Goal: Task Accomplishment & Management: Manage account settings

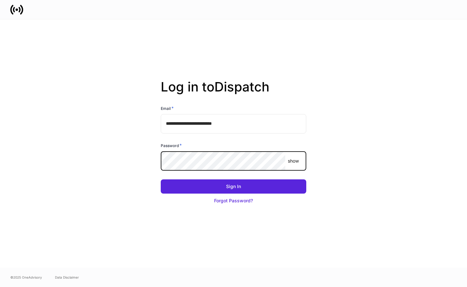
click at [0, 287] on com-1password-button at bounding box center [0, 287] width 0 height 0
type input "**********"
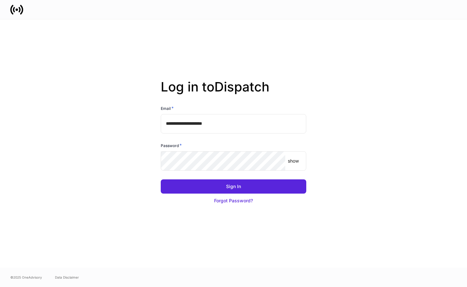
click at [226, 123] on input "**********" at bounding box center [234, 123] width 146 height 19
click at [229, 126] on input "**********" at bounding box center [234, 123] width 146 height 19
type input "**********"
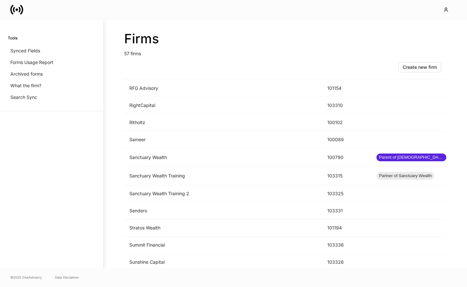
scroll to position [816, 0]
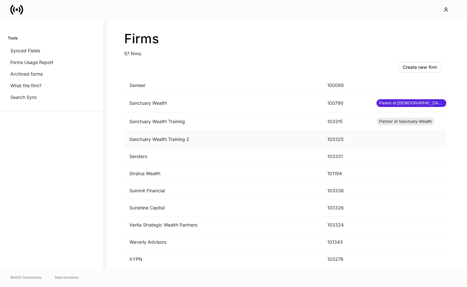
click at [212, 139] on td "Sanctuary Wealth Training 2" at bounding box center [223, 139] width 198 height 17
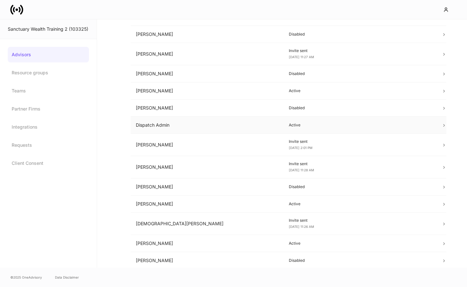
scroll to position [99, 0]
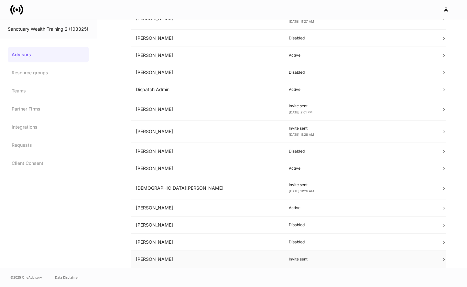
click at [243, 264] on td "Tim Smeal" at bounding box center [207, 259] width 153 height 17
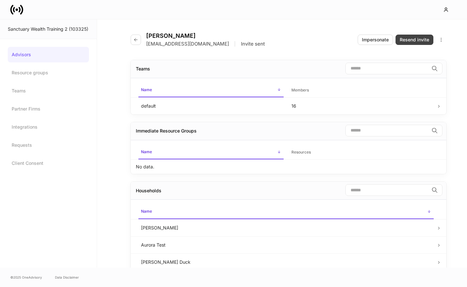
click at [406, 38] on div "Resend invite" at bounding box center [414, 40] width 29 height 6
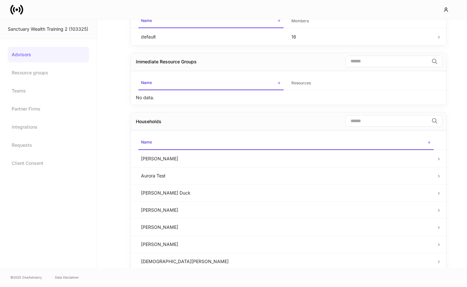
scroll to position [156, 0]
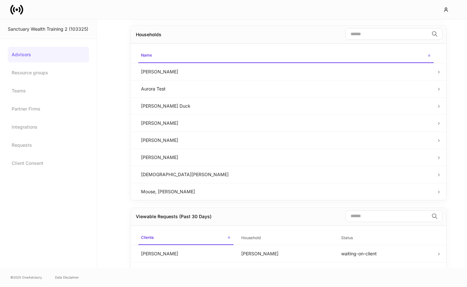
click at [31, 53] on link "Advisors" at bounding box center [48, 55] width 81 height 16
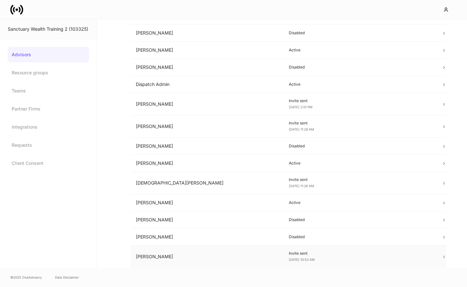
click at [213, 255] on td "[PERSON_NAME]" at bounding box center [207, 257] width 153 height 22
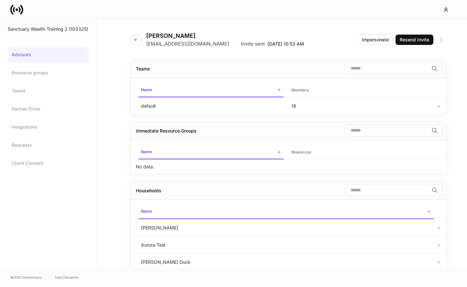
drag, startPoint x: 240, startPoint y: 44, endPoint x: 147, endPoint y: 45, distance: 92.8
click at [147, 45] on div "tsmeal+training2@sanctuarywealth.com | Invite sent Oct 1, 10:53 AM" at bounding box center [225, 44] width 158 height 6
drag, startPoint x: 240, startPoint y: 44, endPoint x: 145, endPoint y: 43, distance: 95.4
click at [145, 43] on div "Tim Smeal tsmeal+training2@sanctuarywealth.com | Invite sent Oct 1, 10:53 AM" at bounding box center [220, 39] width 179 height 15
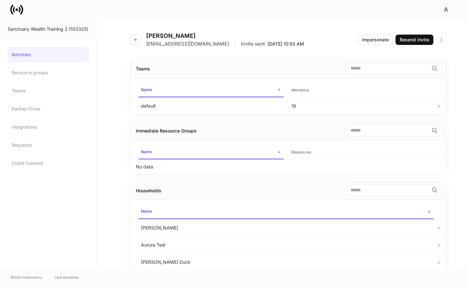
copy p "[EMAIL_ADDRESS][DOMAIN_NAME]"
click at [38, 49] on link "Advisors" at bounding box center [48, 55] width 81 height 16
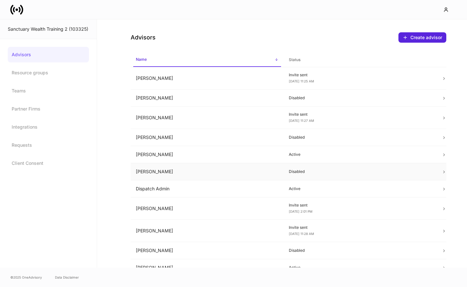
scroll to position [104, 0]
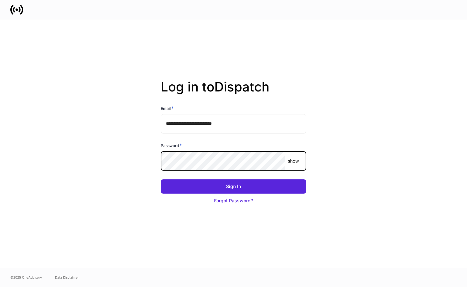
type input "**********"
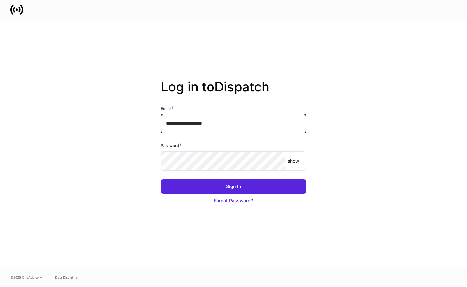
click at [188, 126] on input "**********" at bounding box center [234, 123] width 146 height 19
type input "**********"
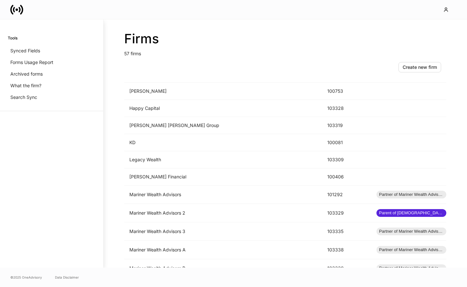
scroll to position [816, 0]
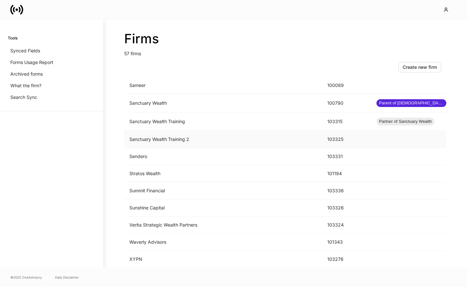
click at [247, 137] on td "Sanctuary Wealth Training 2" at bounding box center [223, 139] width 198 height 17
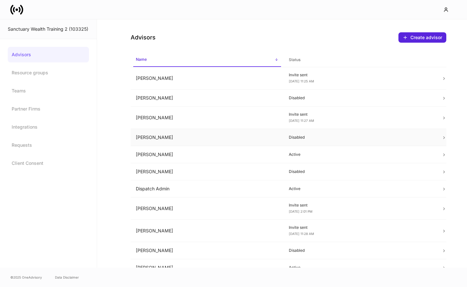
scroll to position [104, 0]
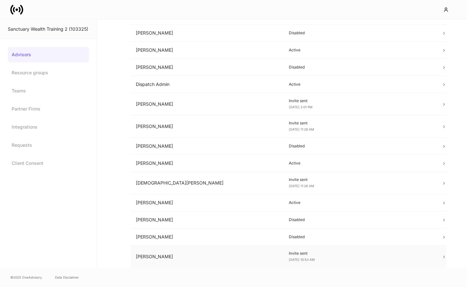
click at [231, 259] on td "[PERSON_NAME]" at bounding box center [207, 257] width 153 height 22
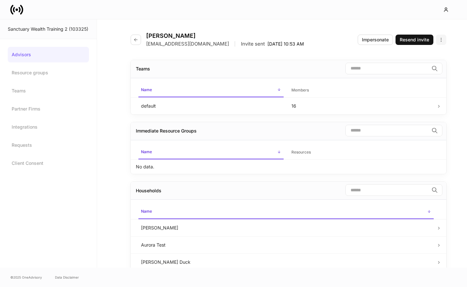
click at [442, 41] on icon "button" at bounding box center [441, 39] width 5 height 5
click at [422, 57] on li "Edit advisor" at bounding box center [415, 55] width 61 height 10
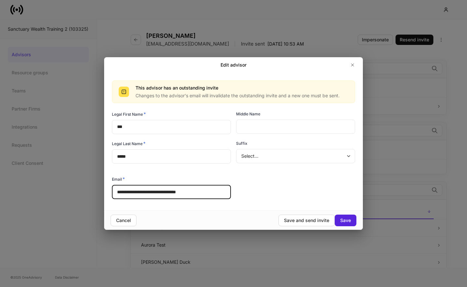
click at [201, 190] on input "**********" at bounding box center [171, 192] width 119 height 14
click at [354, 64] on icon "button" at bounding box center [352, 64] width 5 height 5
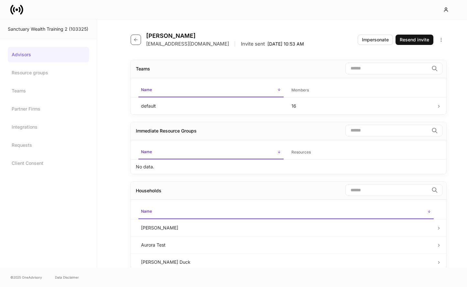
click at [134, 39] on icon "button" at bounding box center [135, 39] width 5 height 5
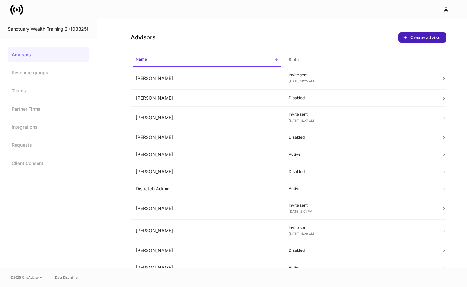
click at [421, 35] on div "Create advisor" at bounding box center [426, 37] width 32 height 6
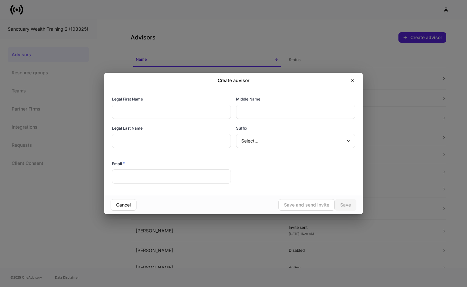
click at [210, 115] on input "text" at bounding box center [171, 112] width 119 height 14
type input "***"
type input "*****"
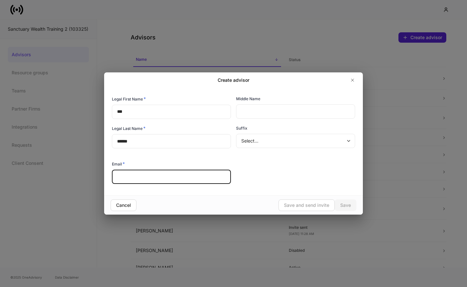
click at [135, 178] on input "text" at bounding box center [171, 177] width 119 height 14
paste input "**********"
click at [132, 177] on input "**********" at bounding box center [171, 177] width 119 height 14
type input "**********"
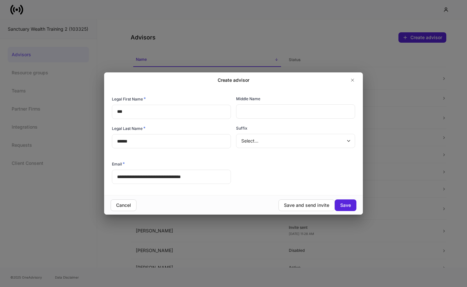
click at [249, 198] on div "Cancel Save and send invite Save" at bounding box center [233, 204] width 259 height 19
click at [294, 207] on div "Save and send invite" at bounding box center [306, 205] width 45 height 6
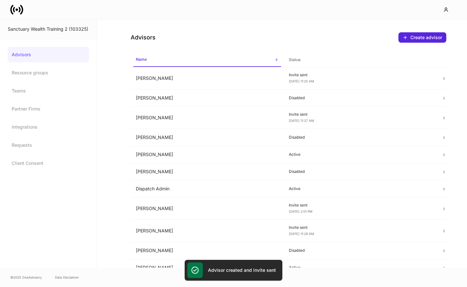
scroll to position [127, 0]
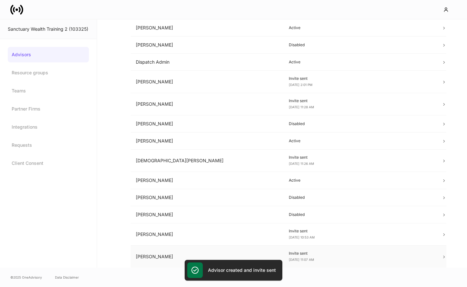
click at [166, 260] on td "[PERSON_NAME]" at bounding box center [207, 257] width 153 height 22
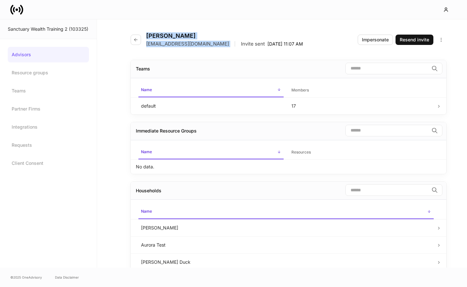
drag, startPoint x: 251, startPoint y: 44, endPoint x: 142, endPoint y: 44, distance: 109.3
click at [142, 44] on div "Tim Smeal tsmeal+TrainingTEST@sanctuarywealth.com | Invite sent Oct 1, 11:07 AM" at bounding box center [220, 39] width 178 height 15
click at [154, 49] on div "Tim Smeal tsmeal+TrainingTEST@sanctuarywealth.com | Invite sent Oct 1, 11:07 AM…" at bounding box center [289, 35] width 316 height 33
drag, startPoint x: 249, startPoint y: 45, endPoint x: 146, endPoint y: 44, distance: 103.2
click at [146, 44] on div "Tim Smeal tsmeal+TrainingTEST@sanctuarywealth.com | Invite sent Oct 1, 11:07 AM" at bounding box center [220, 39] width 178 height 15
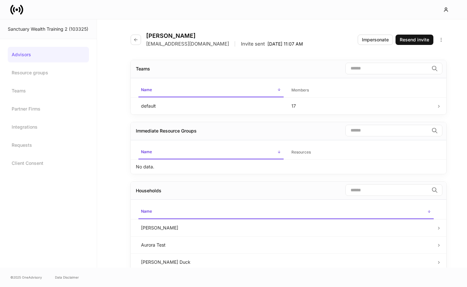
copy p "tsmeal+TrainingTEST@sanctuarywealth.com"
click at [24, 53] on link "Advisors" at bounding box center [48, 55] width 81 height 16
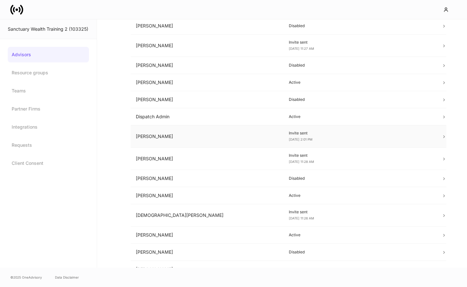
scroll to position [127, 0]
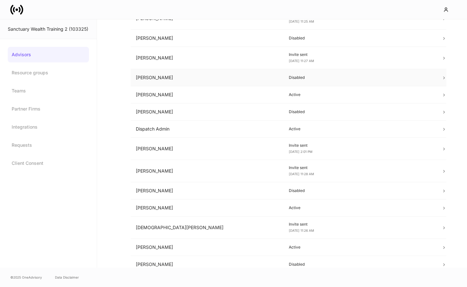
scroll to position [127, 0]
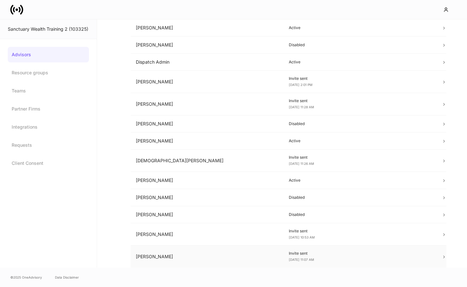
click at [170, 267] on td "[PERSON_NAME]" at bounding box center [207, 257] width 153 height 22
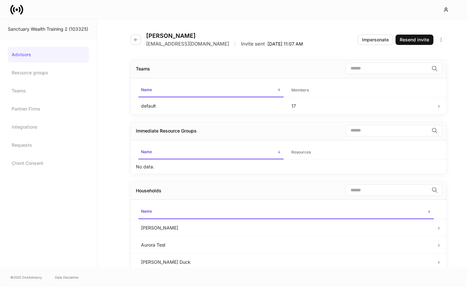
click at [44, 57] on link "Advisors" at bounding box center [48, 55] width 81 height 16
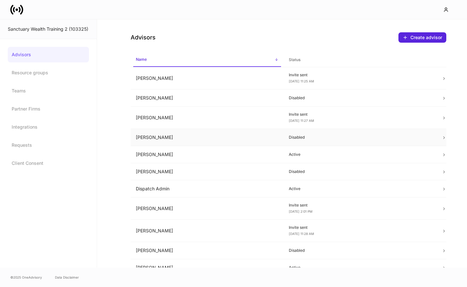
scroll to position [127, 0]
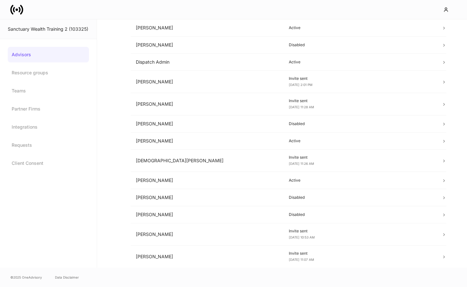
click at [19, 9] on icon at bounding box center [19, 9] width 2 height 5
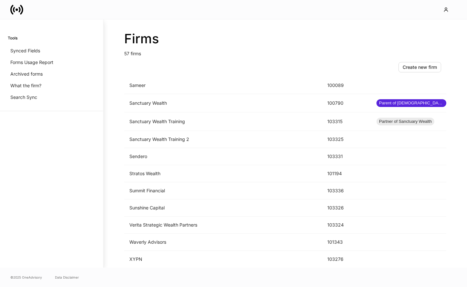
scroll to position [801, 0]
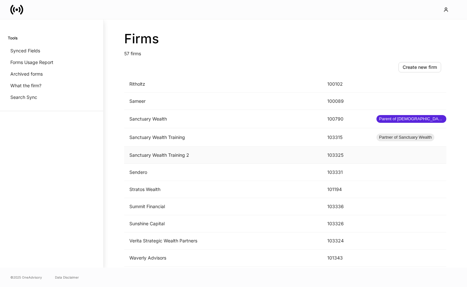
click at [182, 154] on td "Sanctuary Wealth Training 2" at bounding box center [223, 155] width 198 height 17
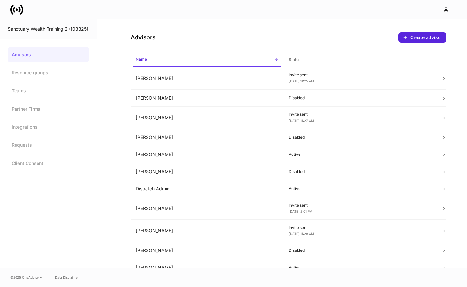
scroll to position [127, 0]
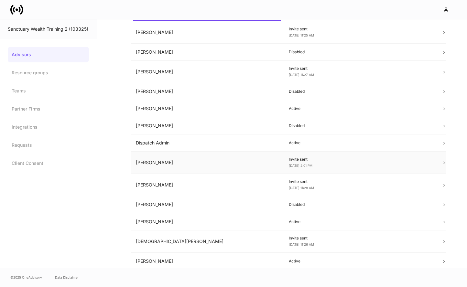
scroll to position [127, 0]
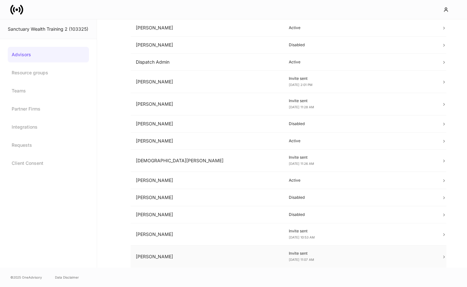
click at [206, 261] on td "[PERSON_NAME]" at bounding box center [207, 257] width 153 height 22
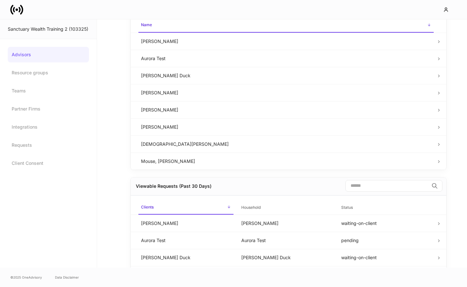
scroll to position [303, 0]
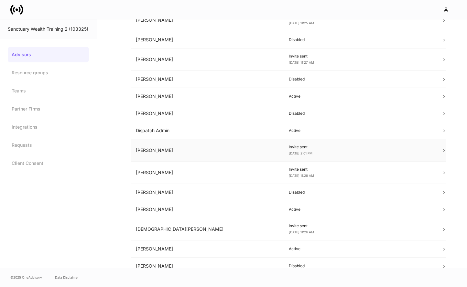
scroll to position [122, 0]
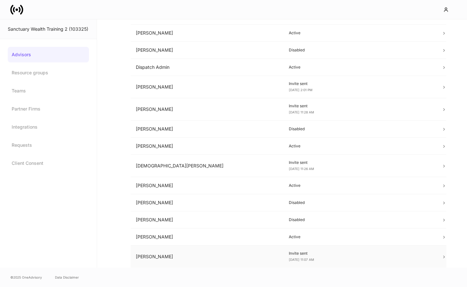
click at [191, 254] on td "Tim Smeal" at bounding box center [207, 257] width 153 height 22
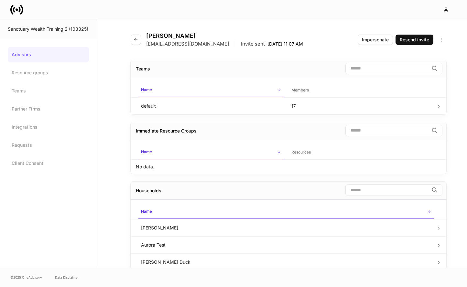
click at [26, 51] on link "Advisors" at bounding box center [48, 55] width 81 height 16
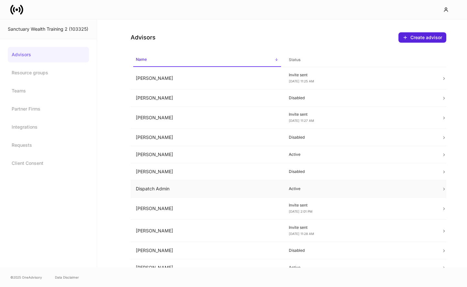
scroll to position [122, 0]
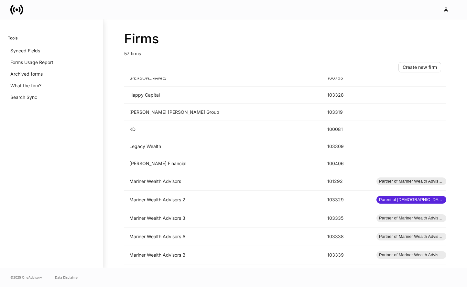
scroll to position [816, 0]
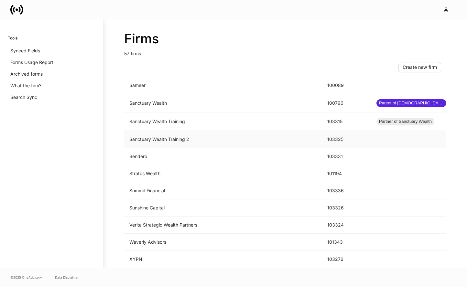
click at [175, 143] on td "Sanctuary Wealth Training 2" at bounding box center [223, 139] width 198 height 17
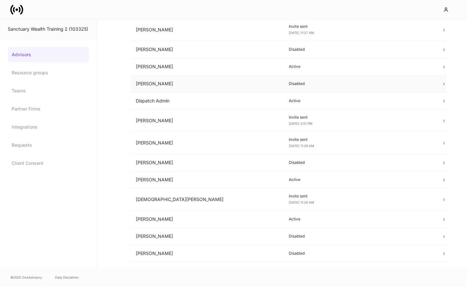
scroll to position [122, 0]
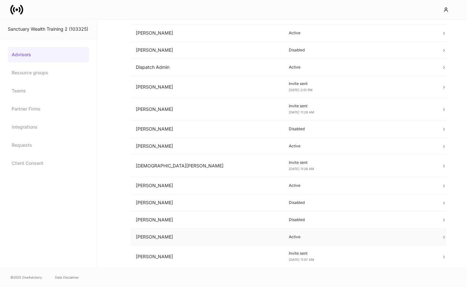
click at [174, 235] on td "[PERSON_NAME]" at bounding box center [207, 237] width 153 height 17
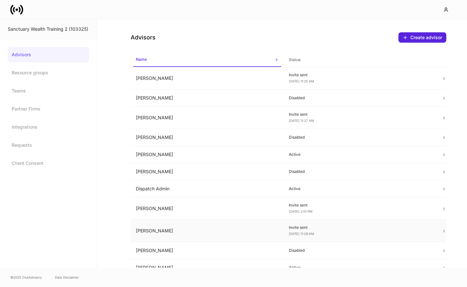
scroll to position [122, 0]
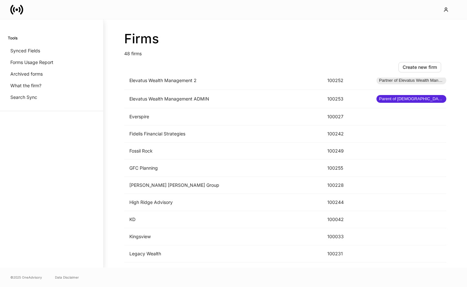
scroll to position [401, 0]
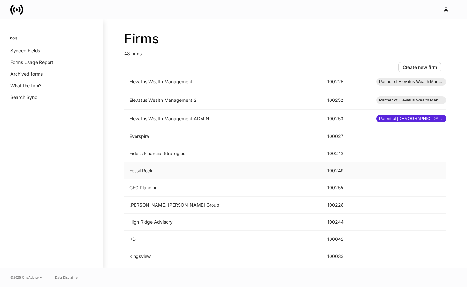
click at [187, 179] on td "Fossil Rock" at bounding box center [223, 170] width 198 height 17
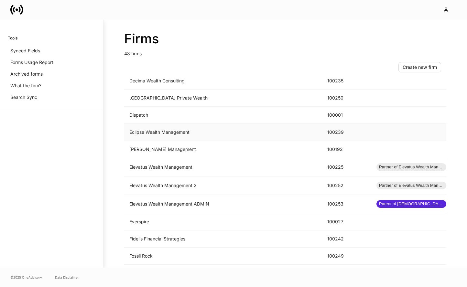
scroll to position [363, 0]
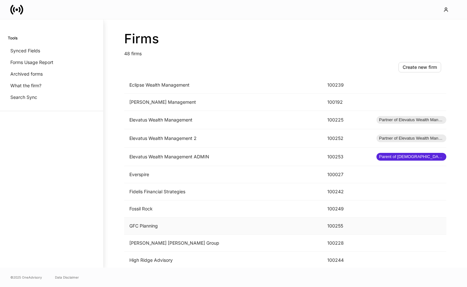
click at [143, 228] on td "GFC Planning" at bounding box center [223, 226] width 198 height 17
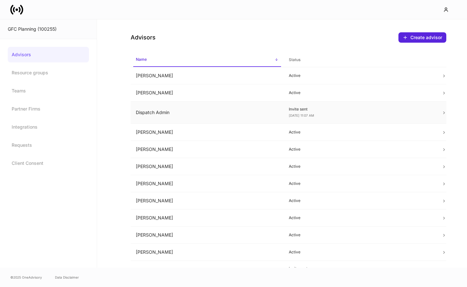
click at [251, 115] on td "Dispatch Admin" at bounding box center [207, 113] width 153 height 22
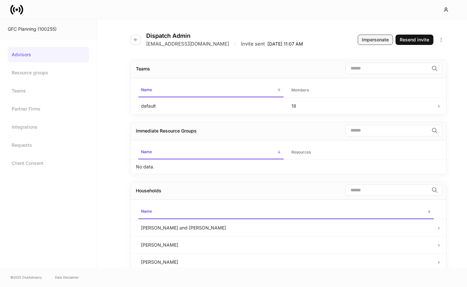
click at [377, 40] on div "Impersonate" at bounding box center [375, 40] width 27 height 6
